Goal: Task Accomplishment & Management: Use online tool/utility

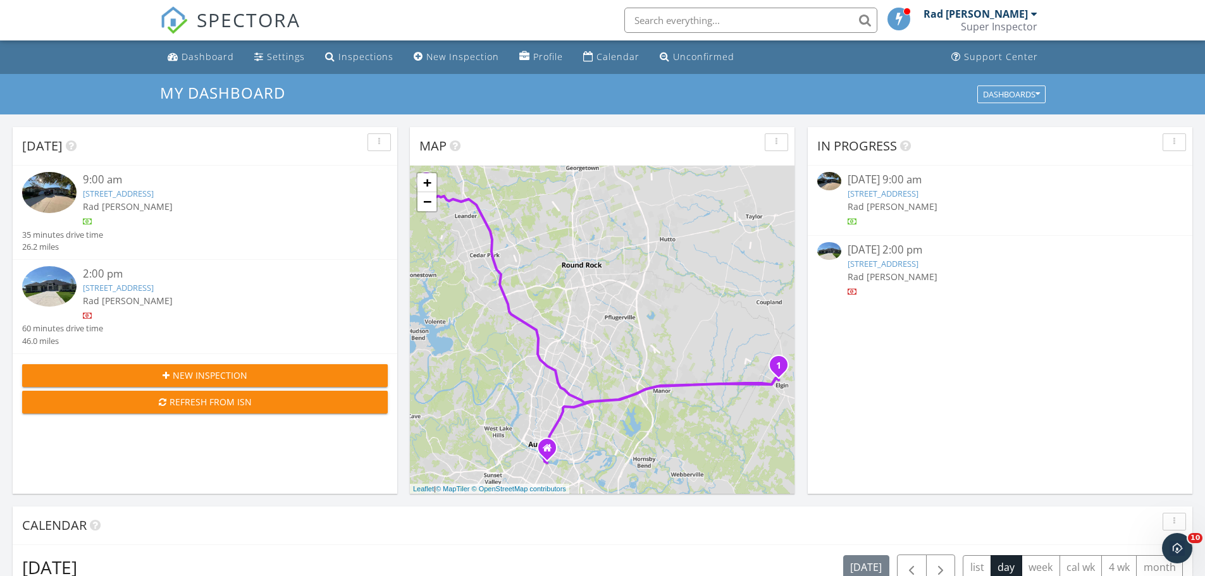
click at [154, 288] on link "2705 Pale Branch Dr, Leander, TX 78641" at bounding box center [118, 287] width 71 height 11
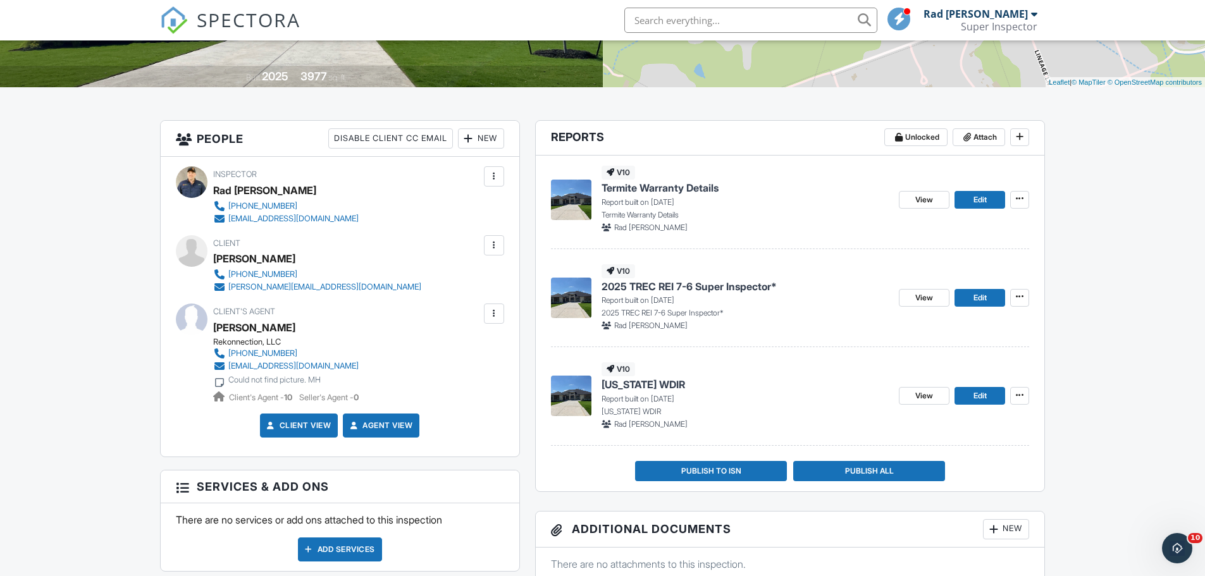
scroll to position [319, 0]
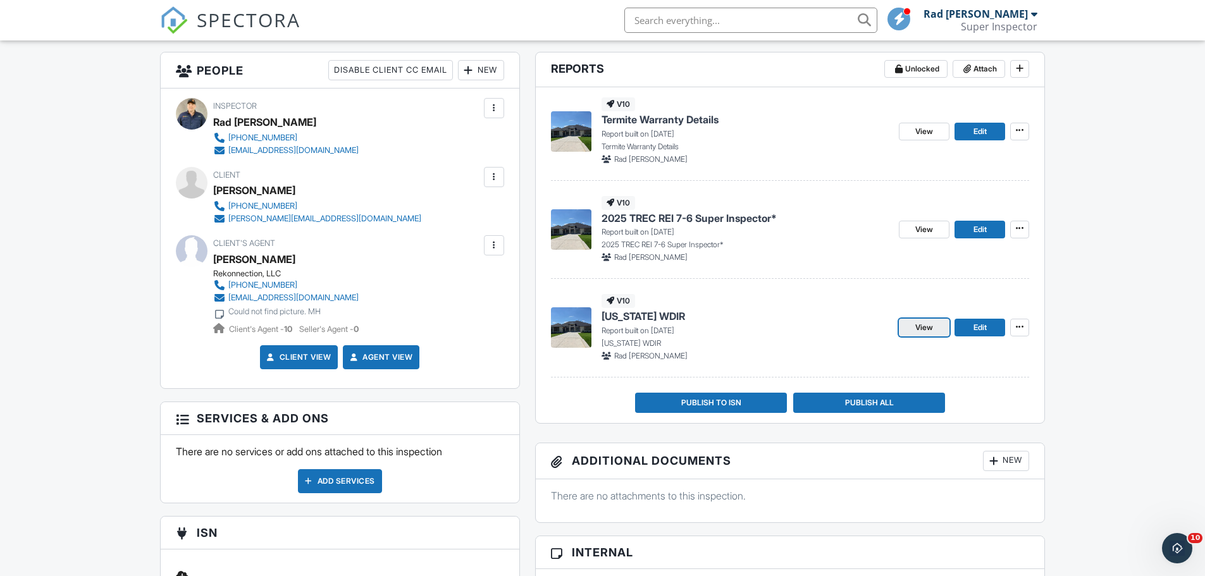
click at [926, 323] on span "View" at bounding box center [924, 327] width 18 height 13
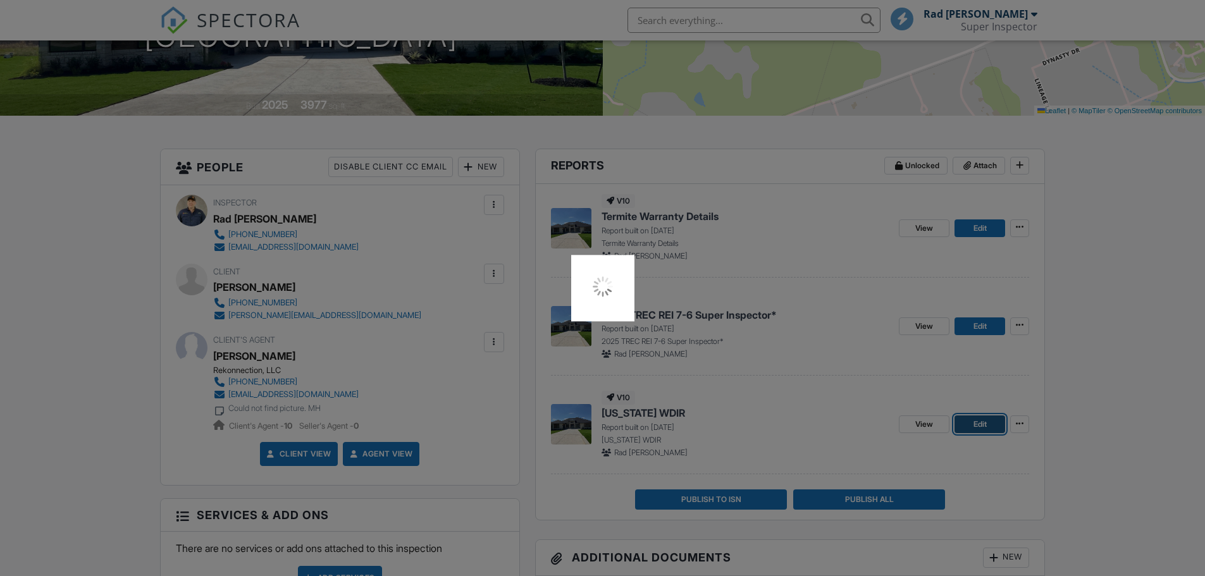
scroll to position [222, 0]
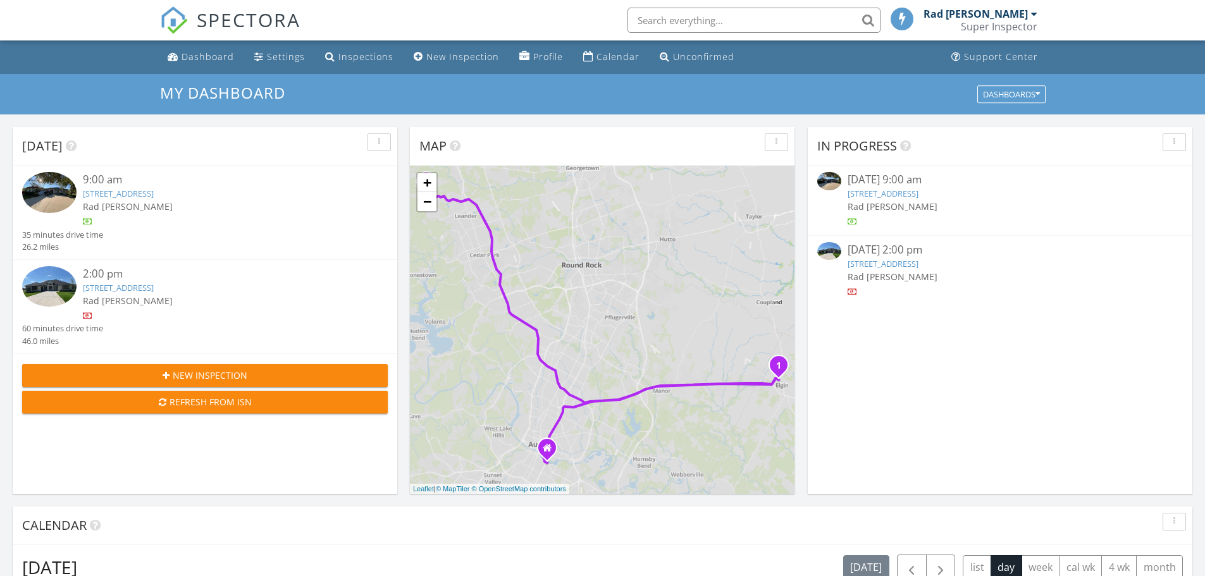
scroll to position [6, 6]
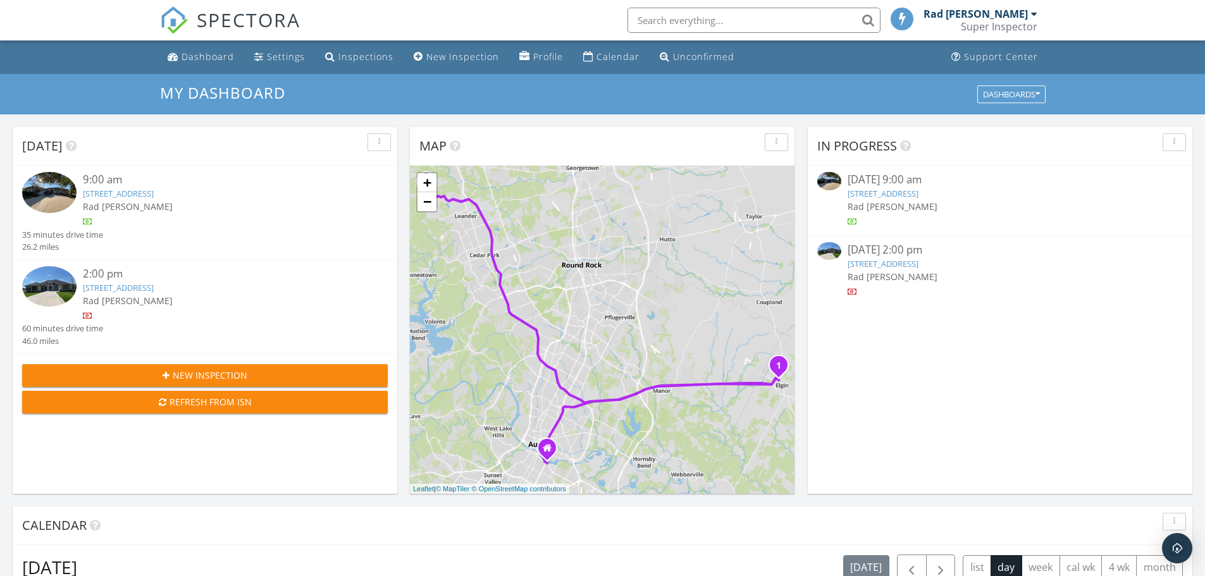
click at [154, 284] on link "2705 Pale Branch Dr, Leander, TX 78641" at bounding box center [118, 287] width 71 height 11
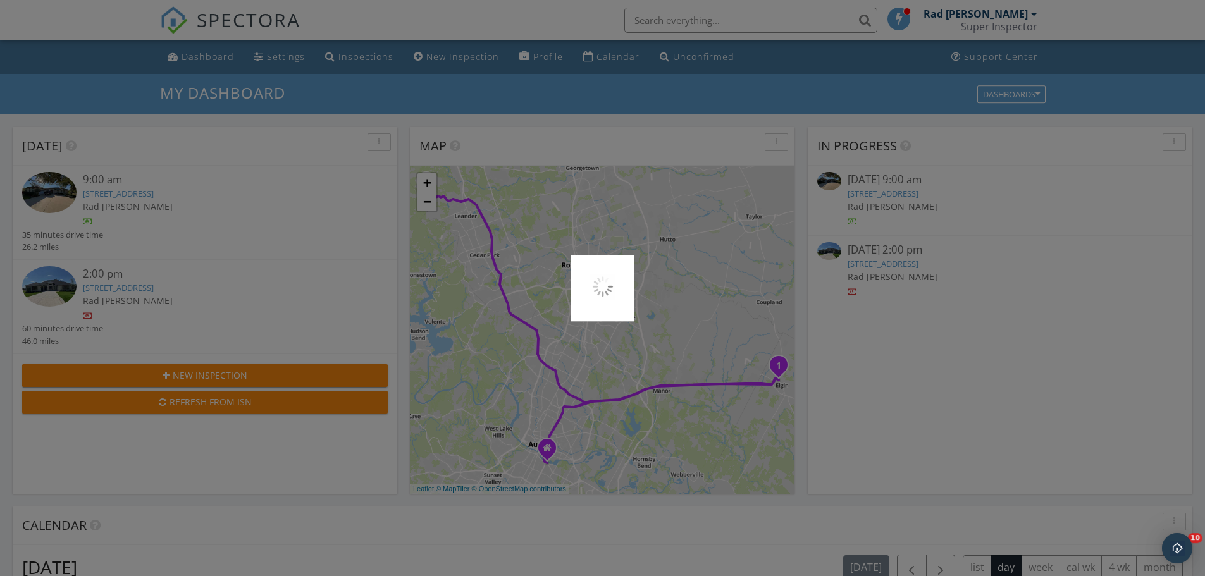
scroll to position [0, 0]
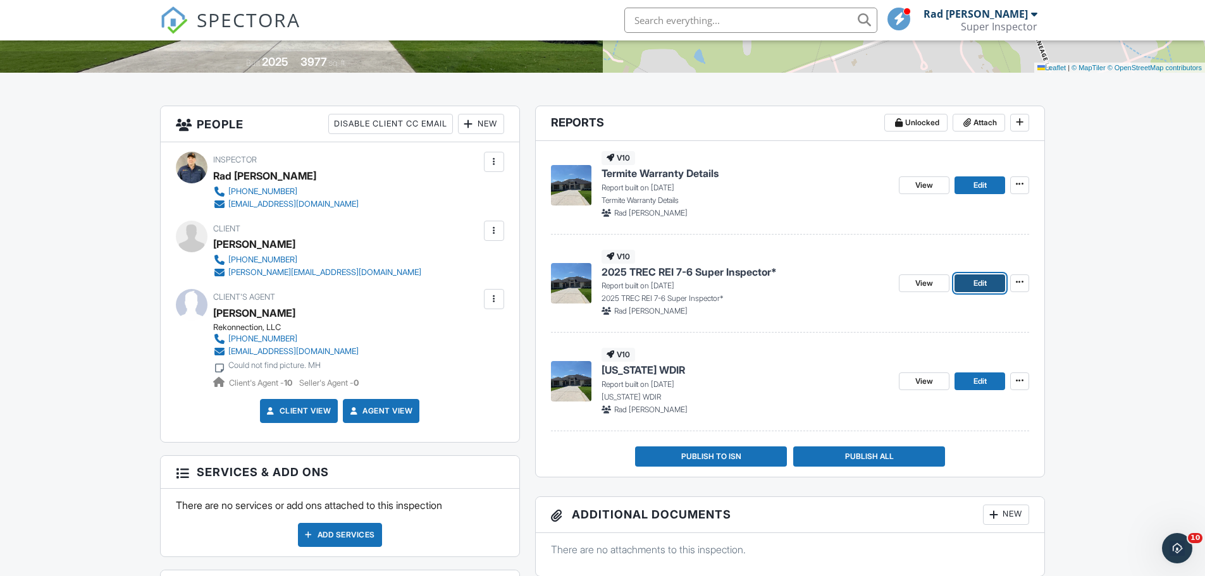
click at [981, 288] on span "Edit" at bounding box center [979, 283] width 13 height 13
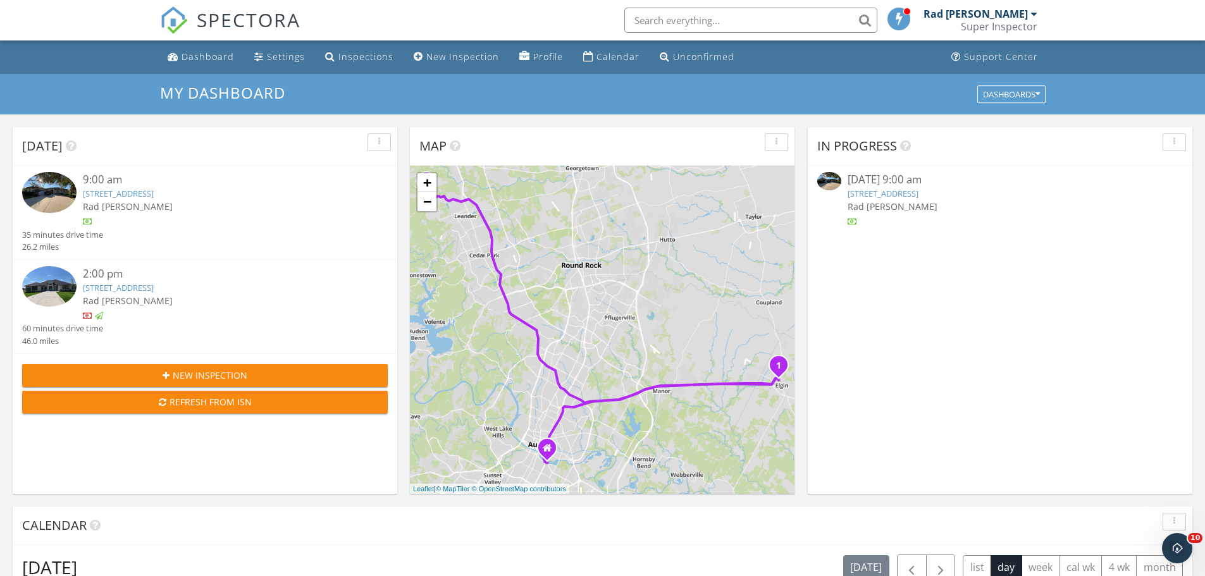
click at [152, 187] on div "9:00 am" at bounding box center [220, 180] width 274 height 16
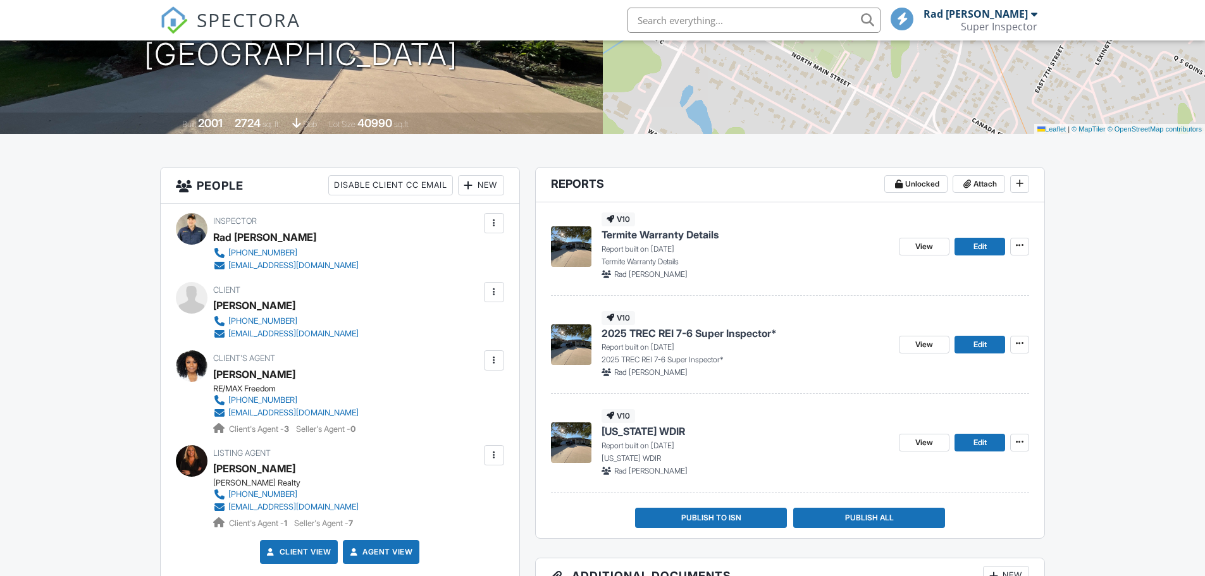
scroll to position [222, 0]
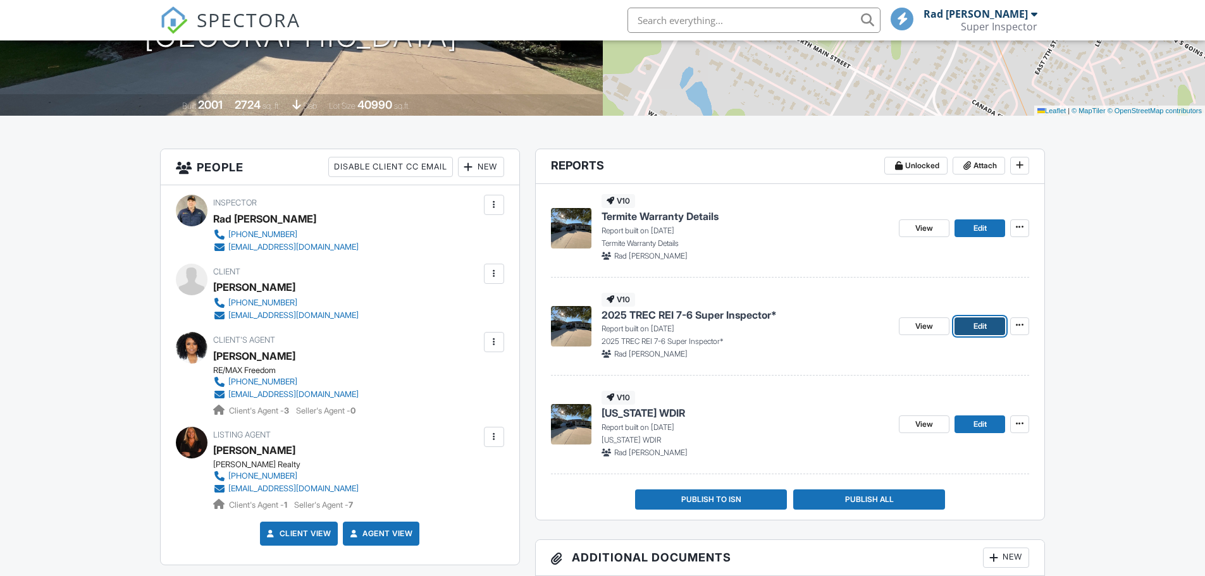
click at [974, 322] on span "Edit" at bounding box center [979, 326] width 13 height 13
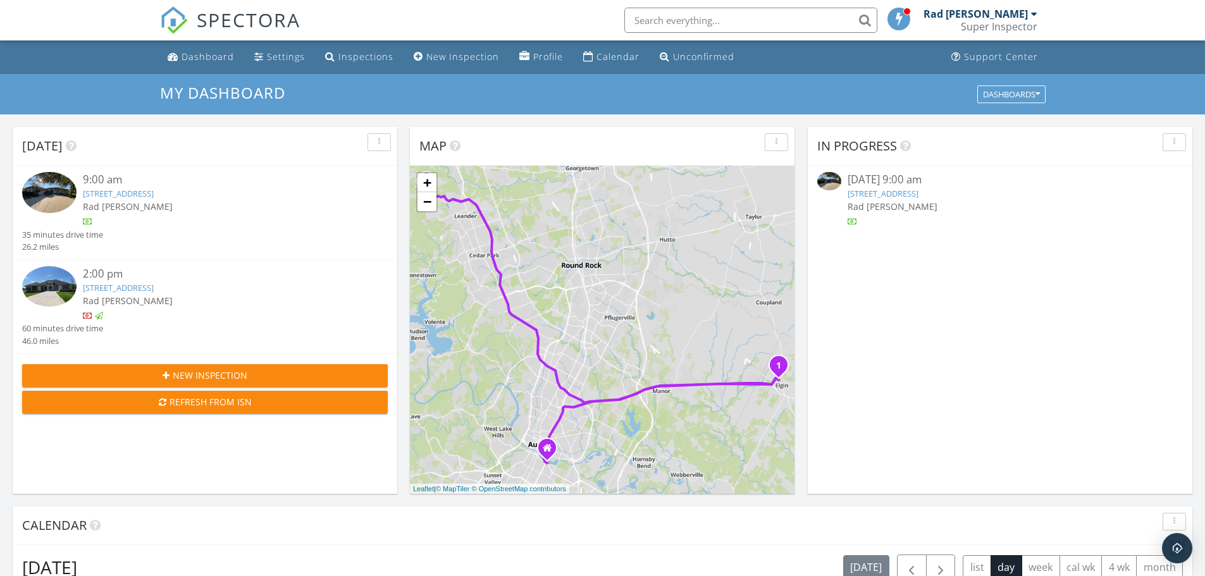
click at [154, 193] on link "[STREET_ADDRESS]" at bounding box center [118, 193] width 71 height 11
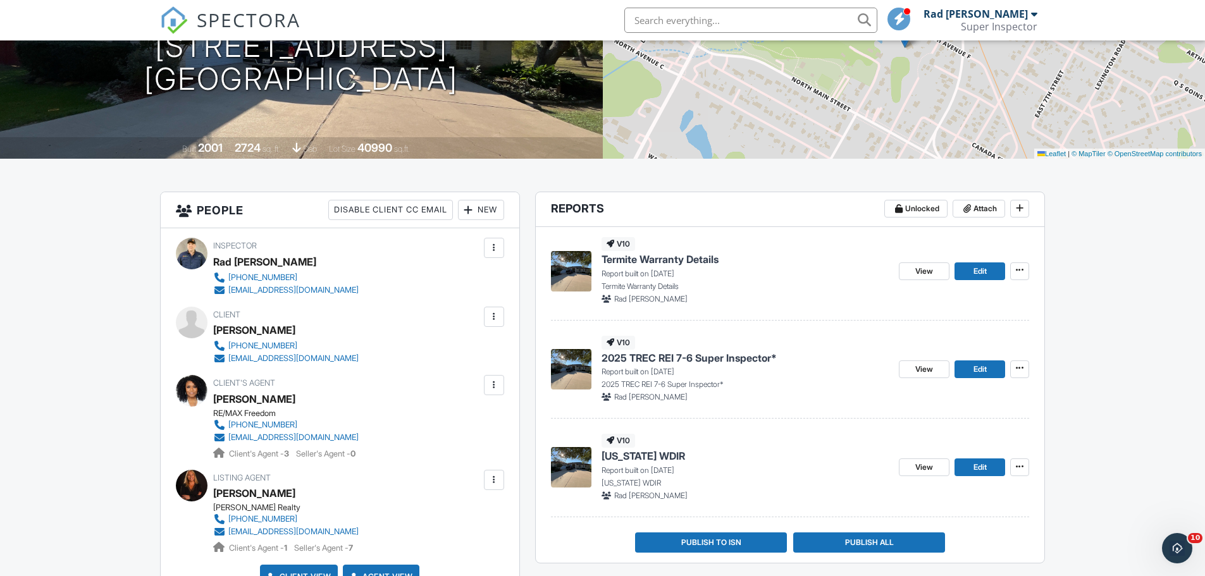
scroll to position [181, 0]
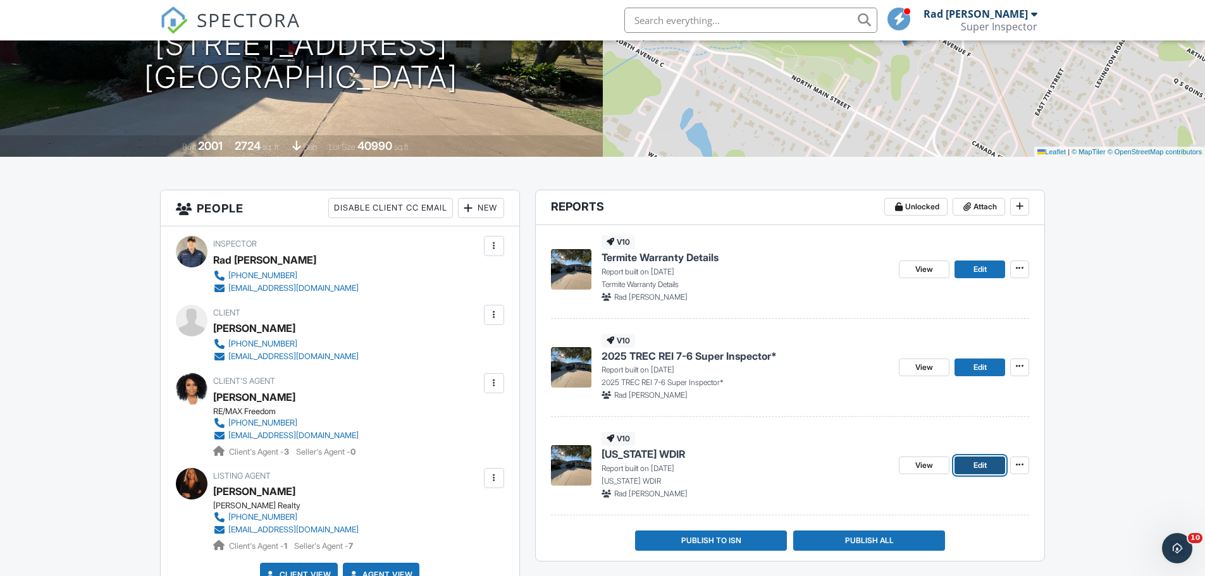
click at [977, 470] on span "Edit" at bounding box center [979, 465] width 13 height 13
